Goal: Information Seeking & Learning: Find specific fact

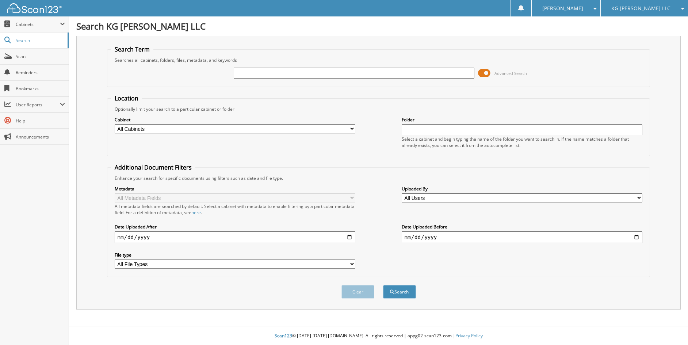
click at [484, 75] on span at bounding box center [484, 73] width 12 height 11
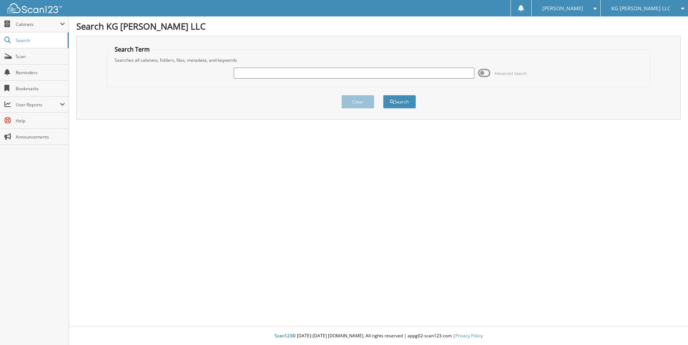
click at [278, 75] on input "text" at bounding box center [354, 73] width 241 height 11
type input "001249"
click at [383, 95] on button "Search" at bounding box center [399, 102] width 33 height 14
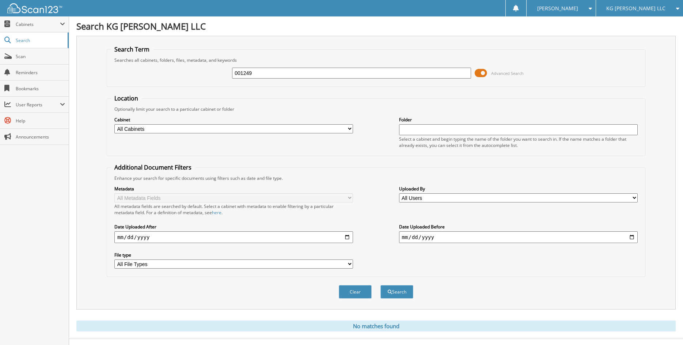
click at [483, 72] on span at bounding box center [480, 73] width 12 height 11
